Goal: Information Seeking & Learning: Understand process/instructions

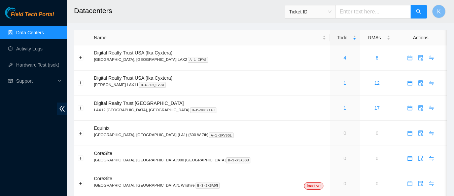
click at [27, 81] on span "Support" at bounding box center [36, 80] width 40 height 13
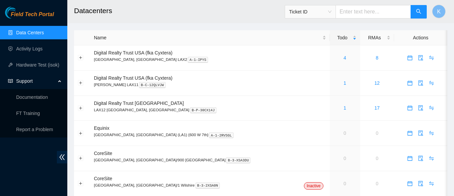
click at [43, 85] on span "Support" at bounding box center [36, 80] width 40 height 13
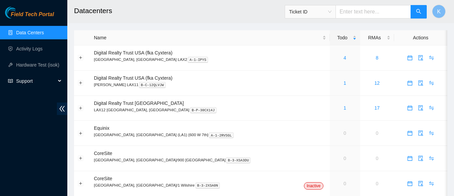
click at [41, 97] on div "Field Tech Portal Data Centers Activity Logs Hardware Test (isok) Support Docum…" at bounding box center [33, 102] width 67 height 190
click at [30, 83] on span "Support" at bounding box center [36, 80] width 40 height 13
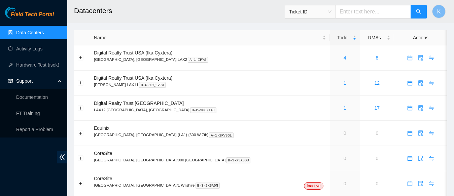
click at [40, 96] on link "Documentation" at bounding box center [32, 97] width 32 height 5
